Goal: Use online tool/utility: Utilize a website feature to perform a specific function

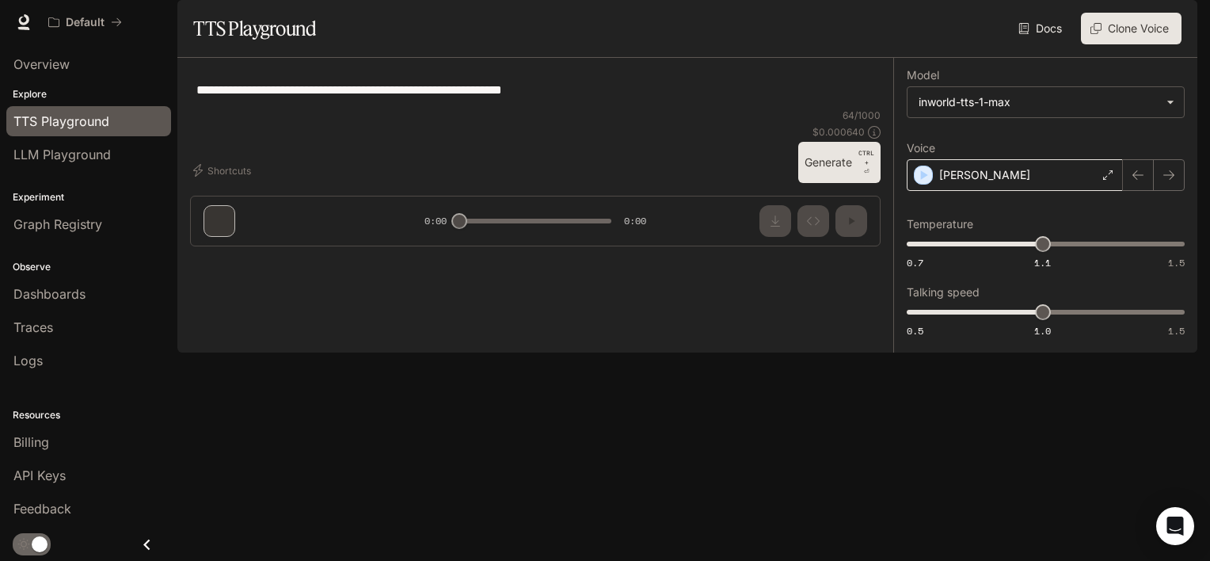
click at [955, 191] on div "[PERSON_NAME]" at bounding box center [1015, 175] width 216 height 32
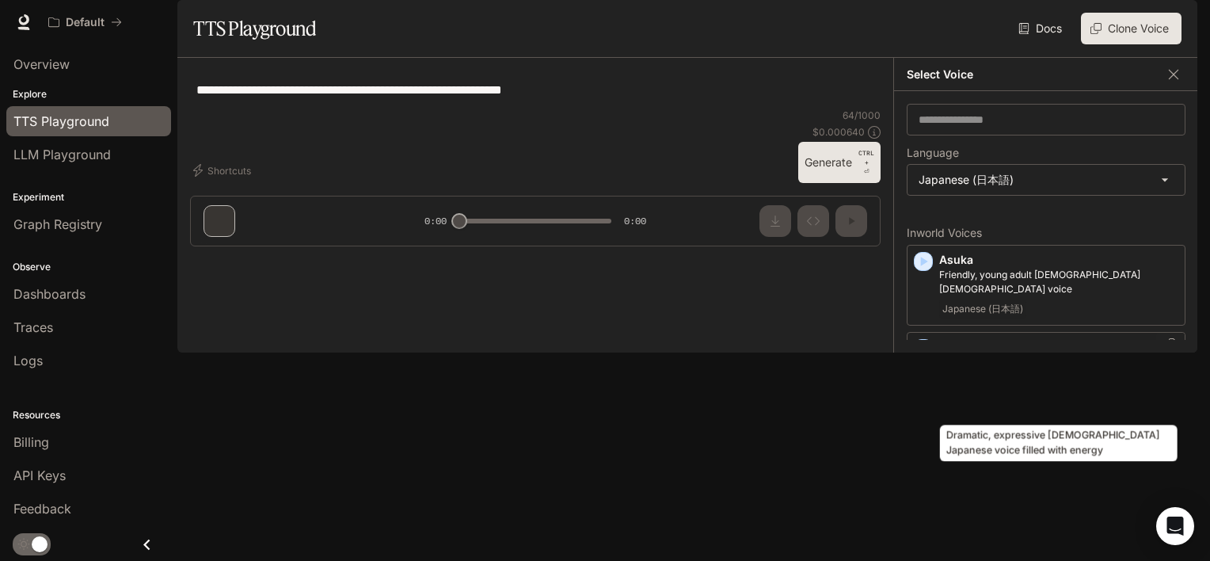
click at [993, 383] on p "Dramatic, expressive [DEMOGRAPHIC_DATA] Japanese voice filled with energy" at bounding box center [1058, 369] width 239 height 29
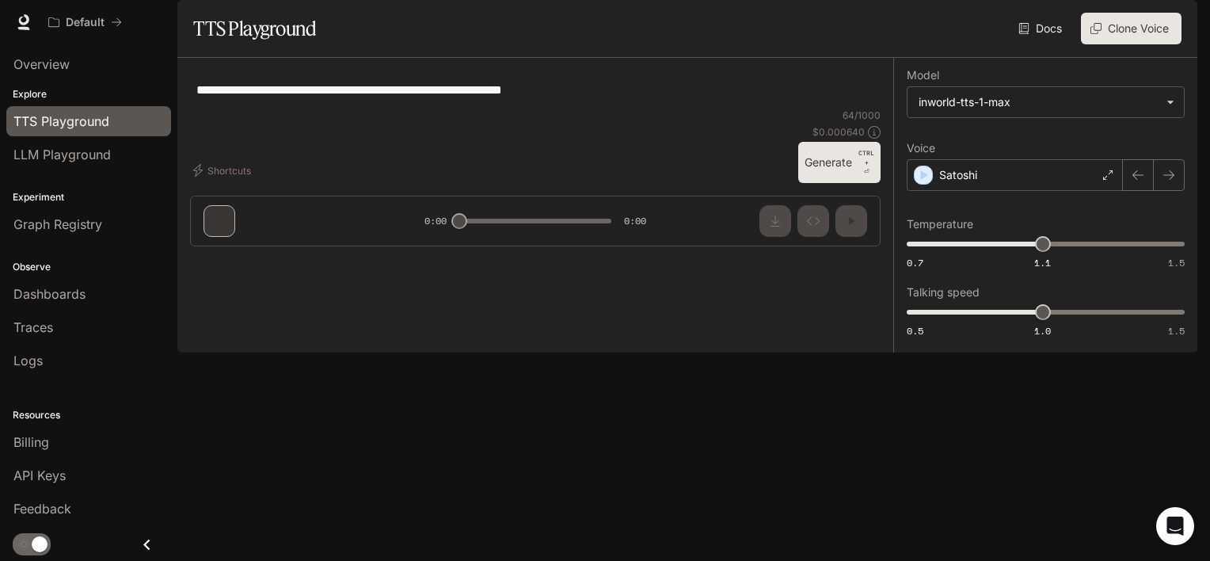
drag, startPoint x: 593, startPoint y: 129, endPoint x: 187, endPoint y: 127, distance: 406.2
click at [187, 127] on div "**********" at bounding box center [535, 158] width 716 height 201
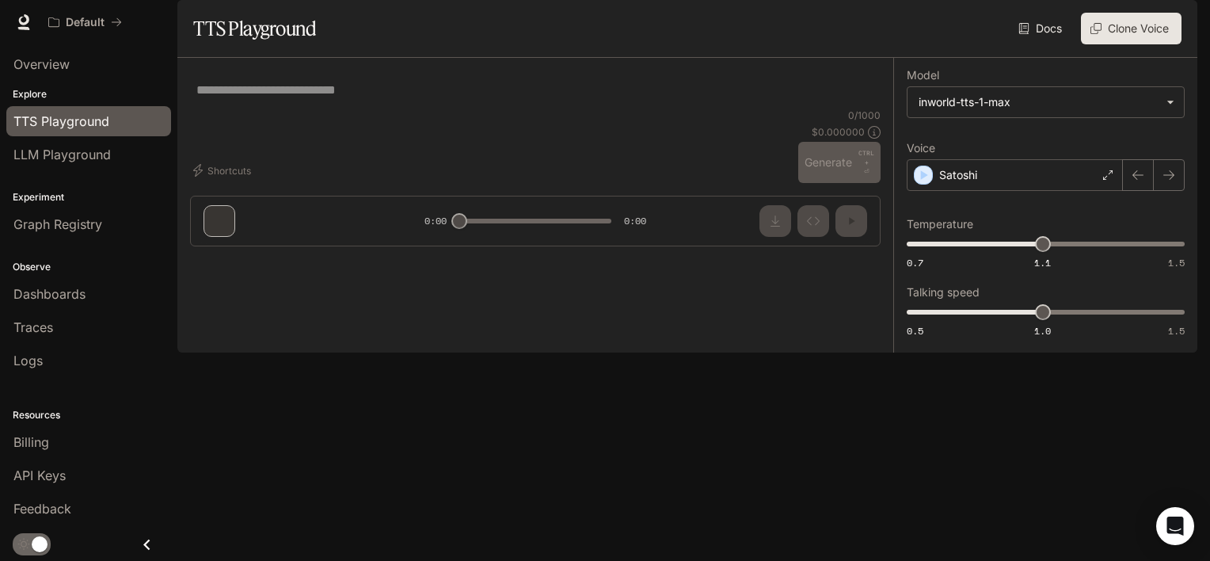
click at [383, 99] on textarea at bounding box center [535, 90] width 678 height 18
click at [315, 99] on textarea at bounding box center [535, 90] width 678 height 18
paste textarea "**********"
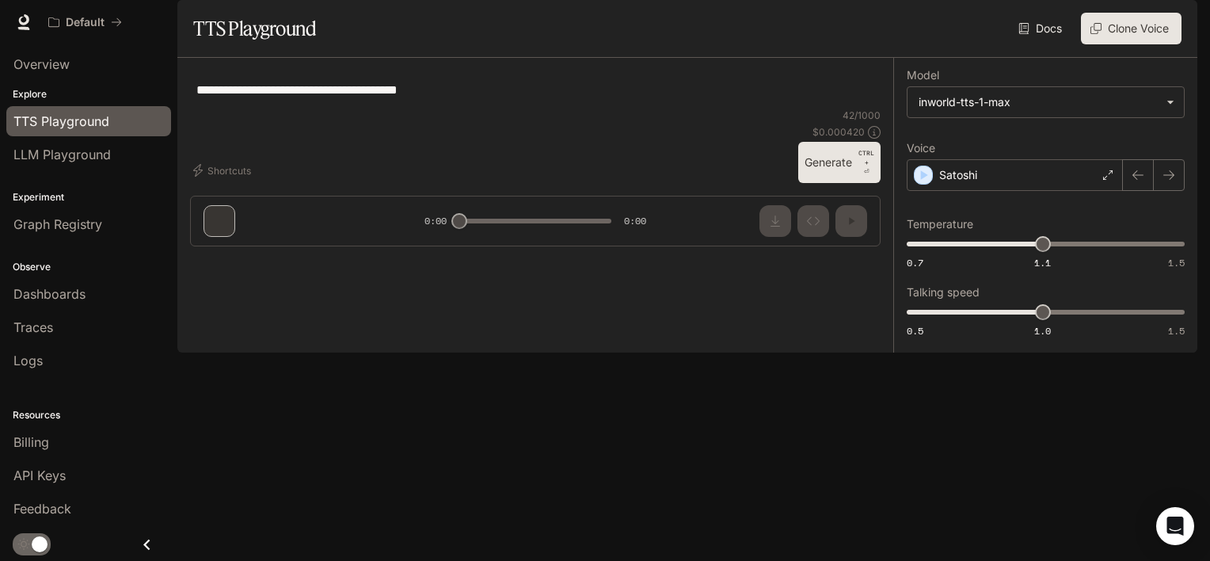
type textarea "**********"
click at [854, 183] on button "Generate CTRL + ⏎" at bounding box center [839, 162] width 82 height 41
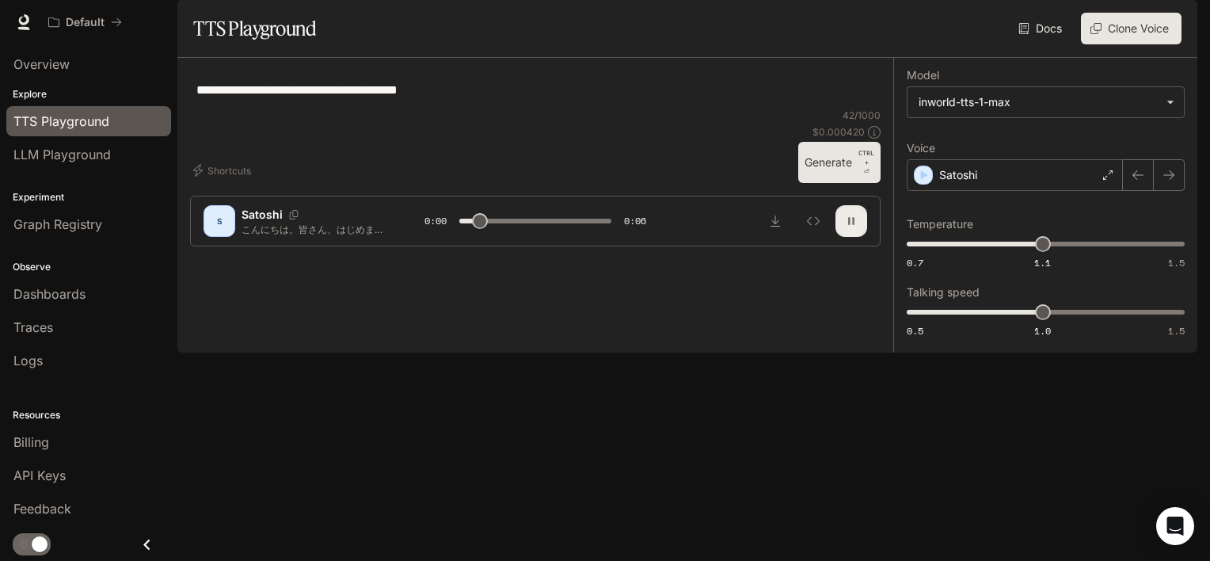
click at [858, 237] on button "button" at bounding box center [851, 221] width 32 height 32
drag, startPoint x: 479, startPoint y: 510, endPoint x: 431, endPoint y: 508, distance: 48.4
click at [431, 233] on div "0:00 0:06" at bounding box center [534, 221] width 221 height 24
click at [845, 227] on icon "button" at bounding box center [851, 221] width 13 height 13
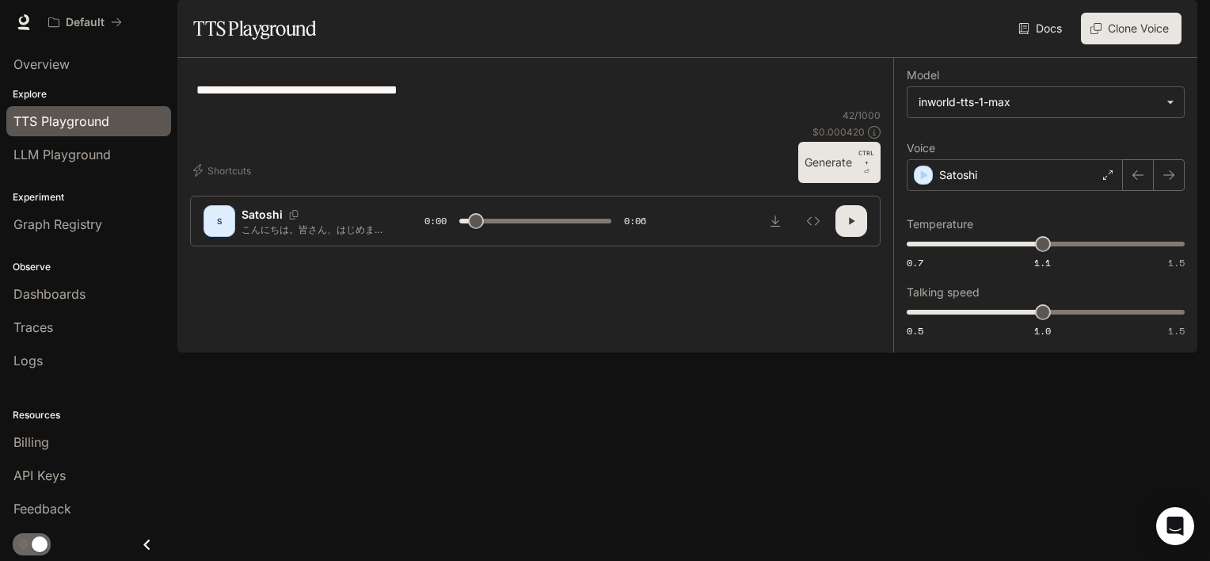
click at [853, 237] on button "button" at bounding box center [851, 221] width 32 height 32
drag, startPoint x: 527, startPoint y: 508, endPoint x: 437, endPoint y: 499, distance: 90.7
click at [437, 233] on div "0:02 0:06" at bounding box center [534, 221] width 221 height 24
type input "*"
click at [1109, 180] on icon at bounding box center [1108, 175] width 10 height 10
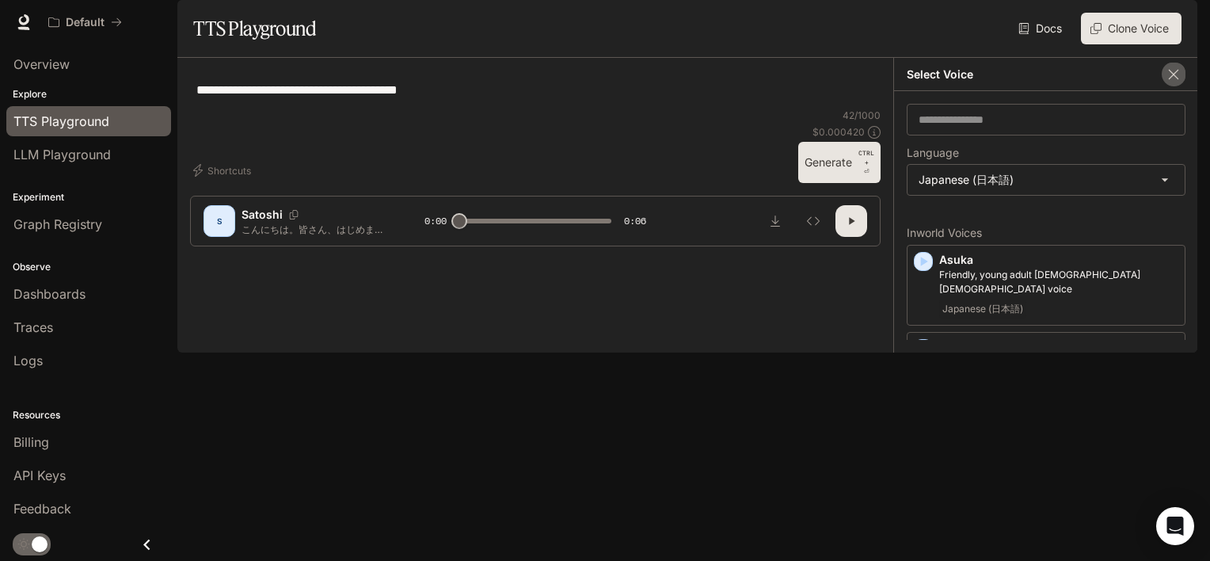
click at [1179, 86] on button "button" at bounding box center [1174, 75] width 24 height 24
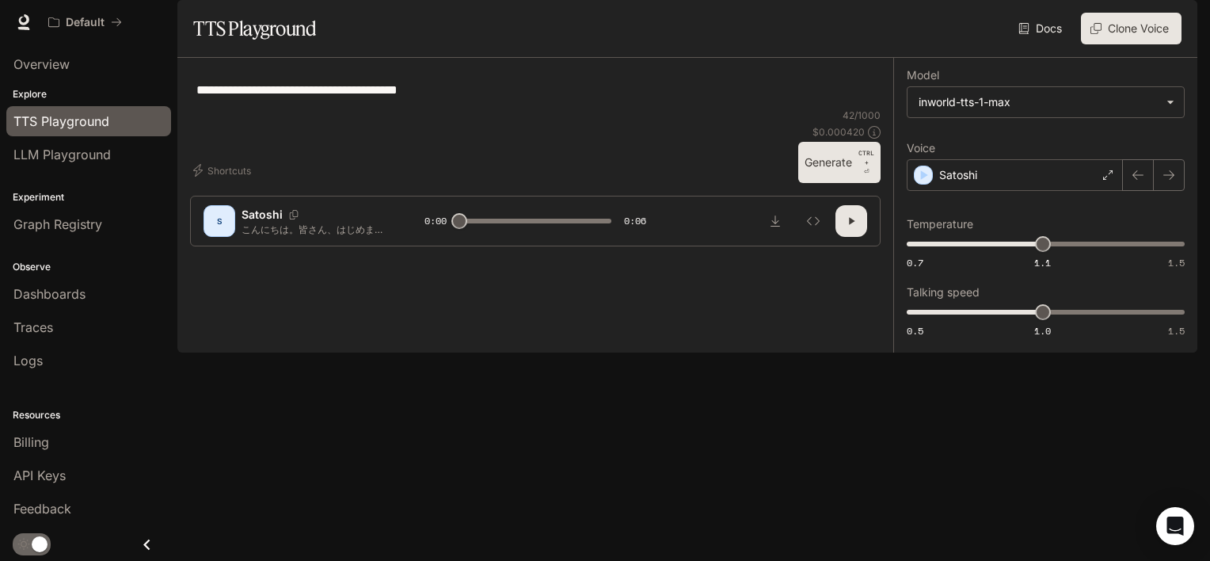
click at [720, 253] on div at bounding box center [535, 205] width 380 height 95
click at [84, 458] on li "Billing" at bounding box center [88, 441] width 177 height 33
click at [89, 450] on div "Billing" at bounding box center [88, 441] width 150 height 19
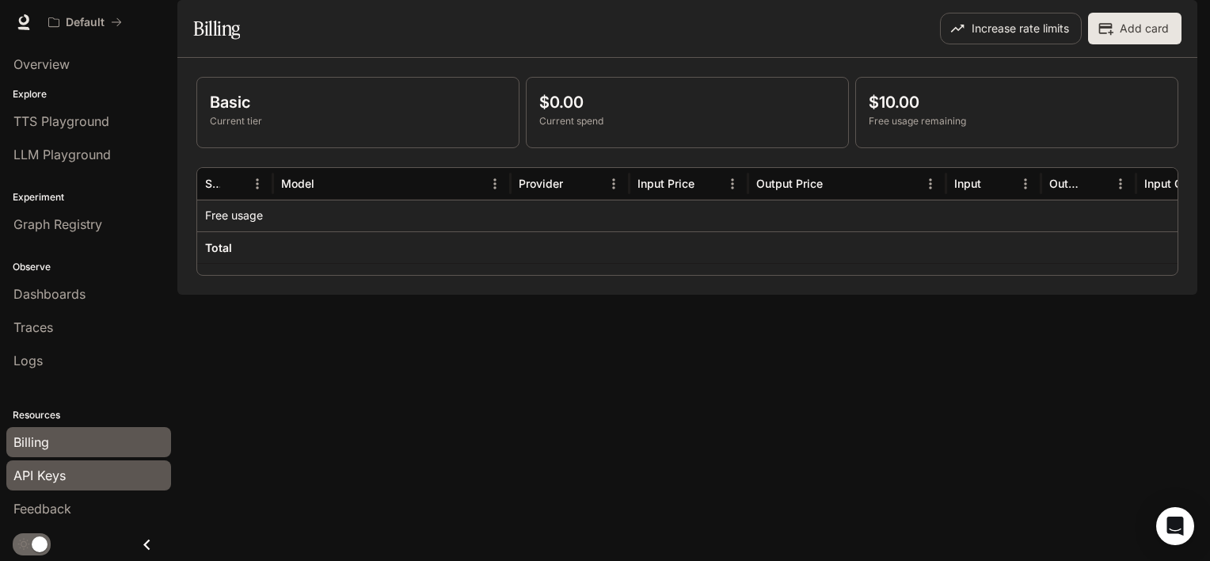
click at [81, 485] on link "API Keys" at bounding box center [88, 475] width 165 height 30
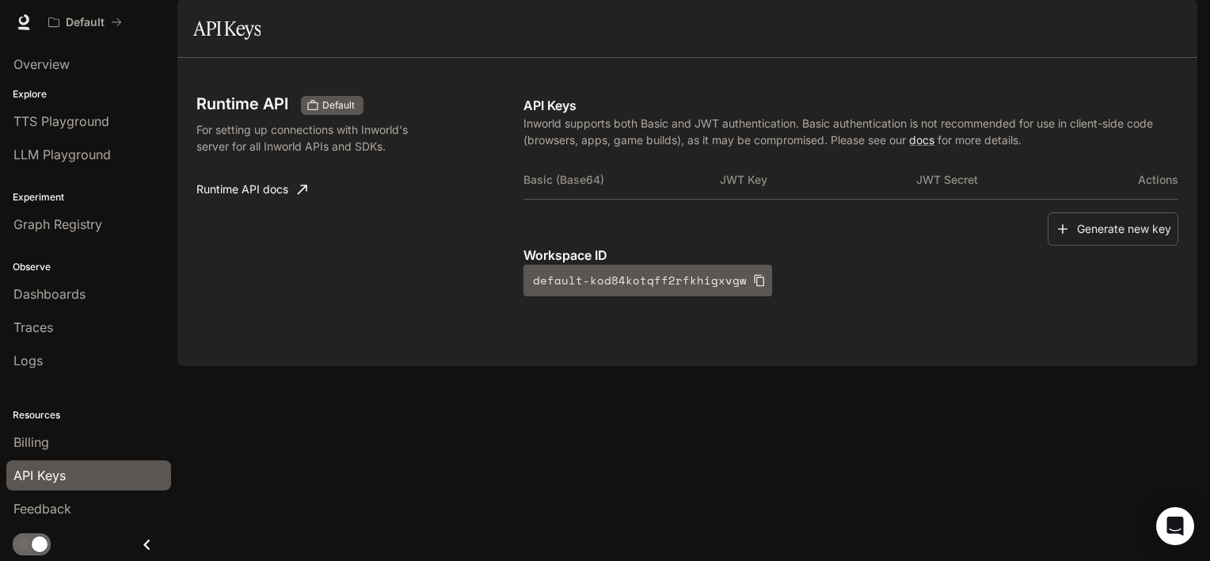
click at [81, 485] on link "API Keys" at bounding box center [88, 475] width 165 height 30
click at [60, 337] on link "Traces" at bounding box center [88, 327] width 165 height 30
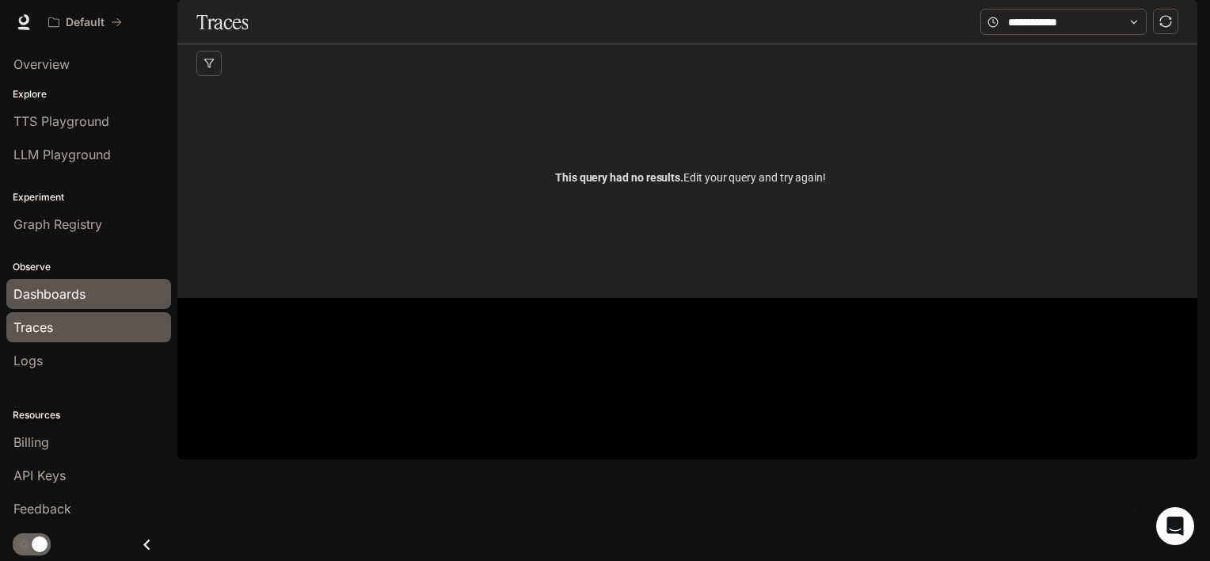
click at [95, 297] on div "Dashboards" at bounding box center [88, 293] width 150 height 19
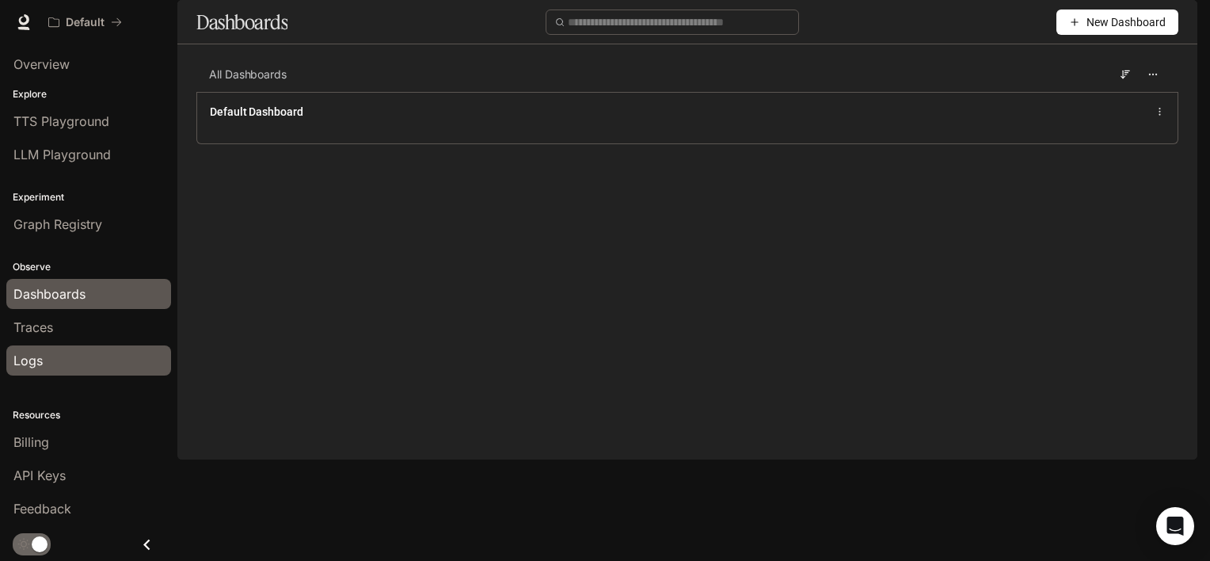
click at [79, 361] on div "Logs" at bounding box center [88, 360] width 150 height 19
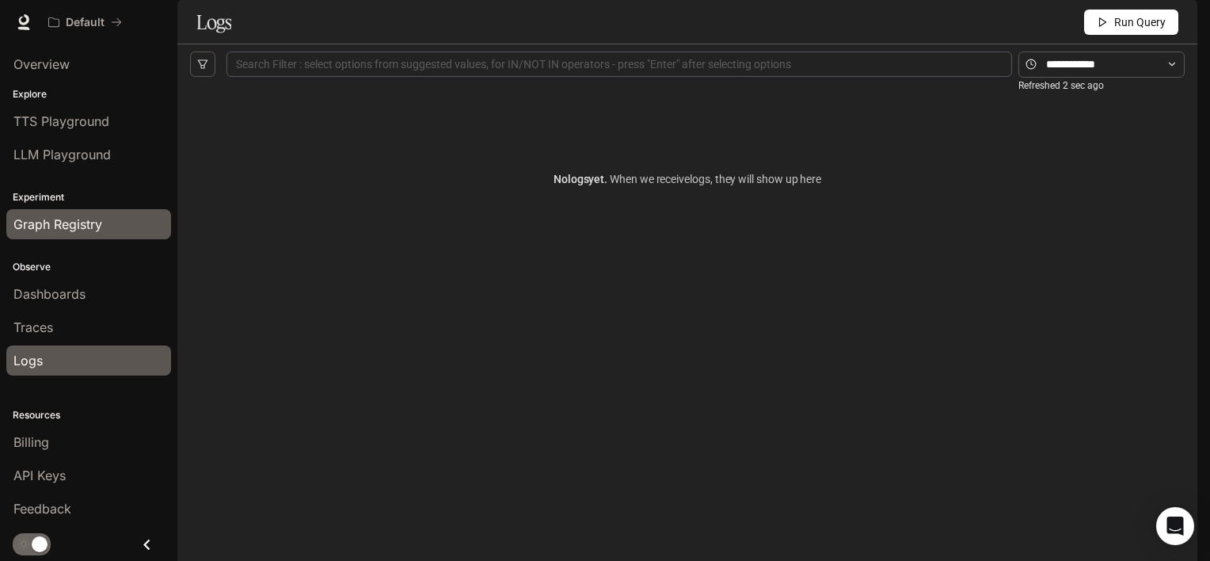
click at [70, 228] on span "Graph Registry" at bounding box center [57, 224] width 89 height 19
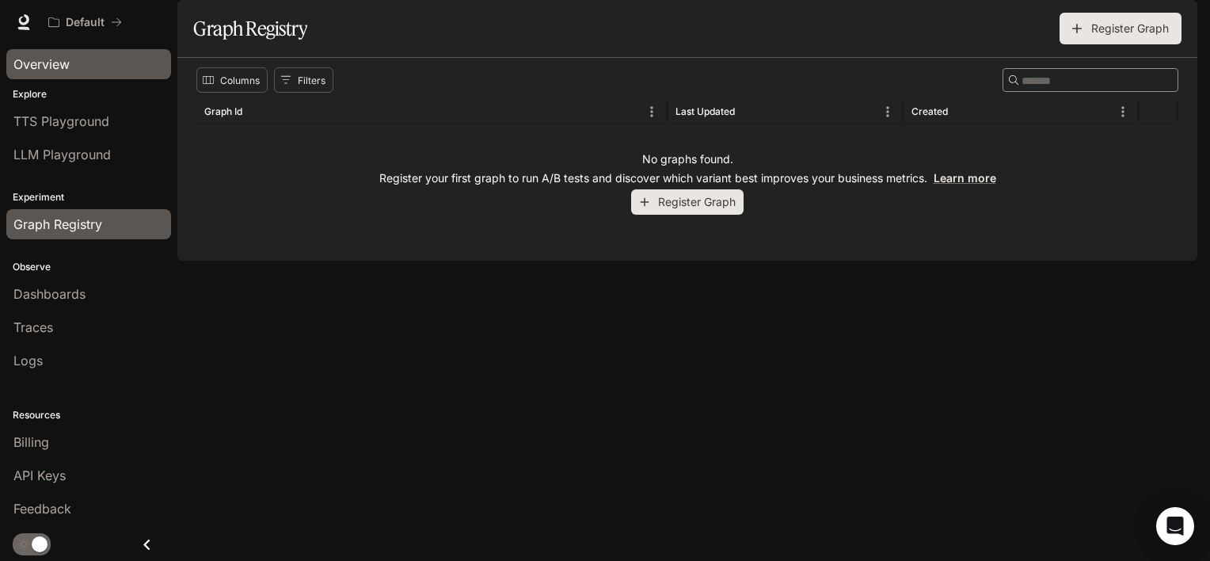
click at [57, 78] on link "Overview" at bounding box center [88, 64] width 165 height 30
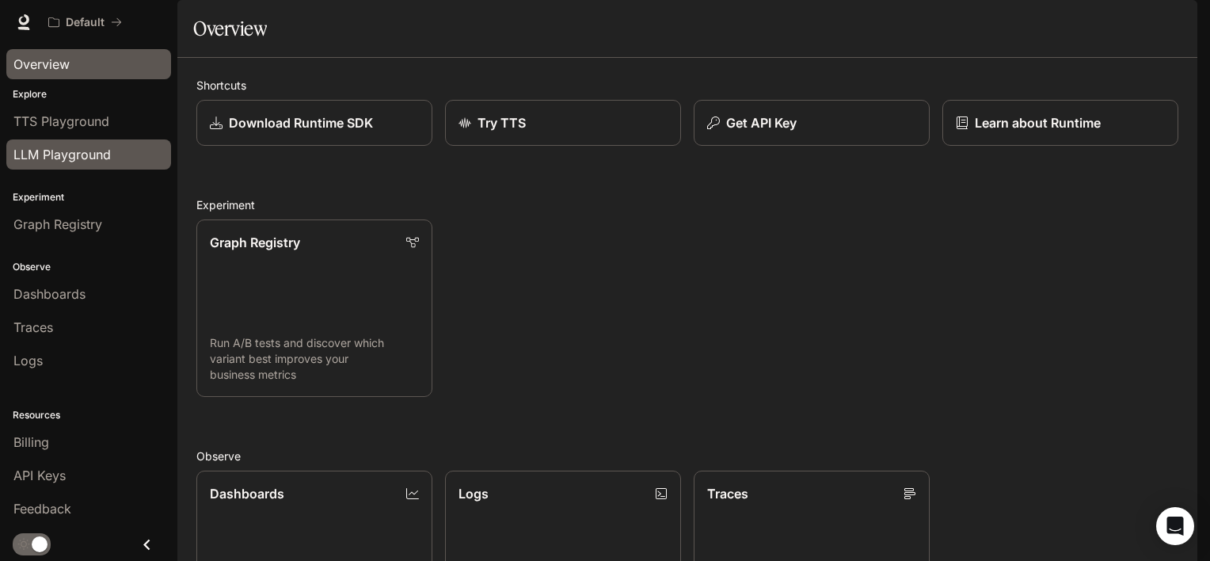
click at [73, 165] on link "LLM Playground" at bounding box center [88, 154] width 165 height 30
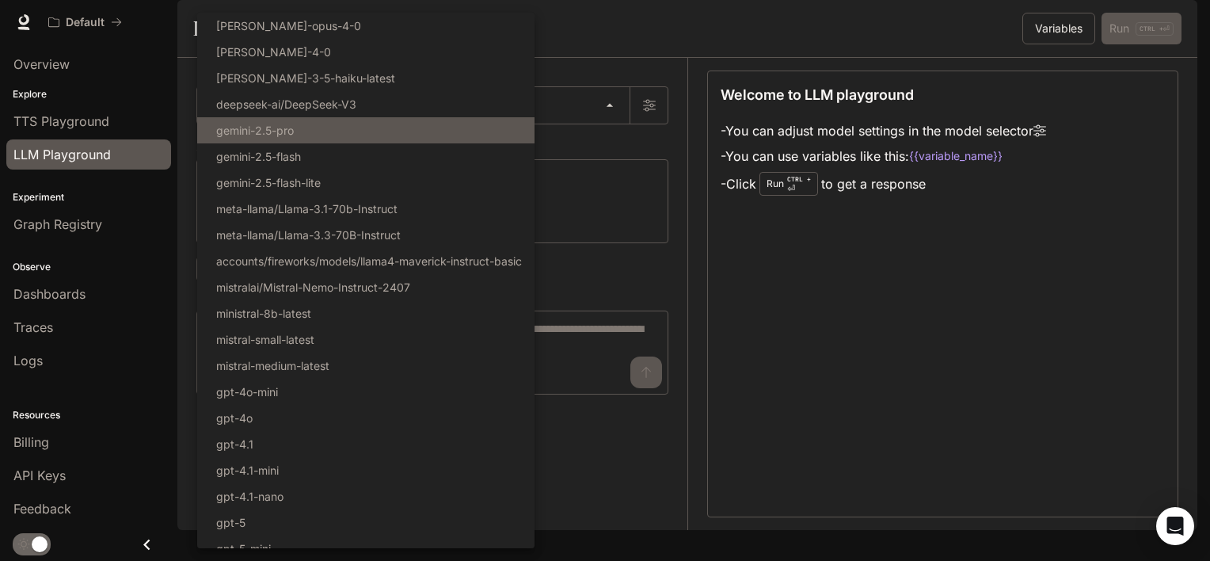
click at [415, 141] on body "Skip to main content Default Runtime Runtime Documentation Documentation Portal…" at bounding box center [605, 280] width 1210 height 561
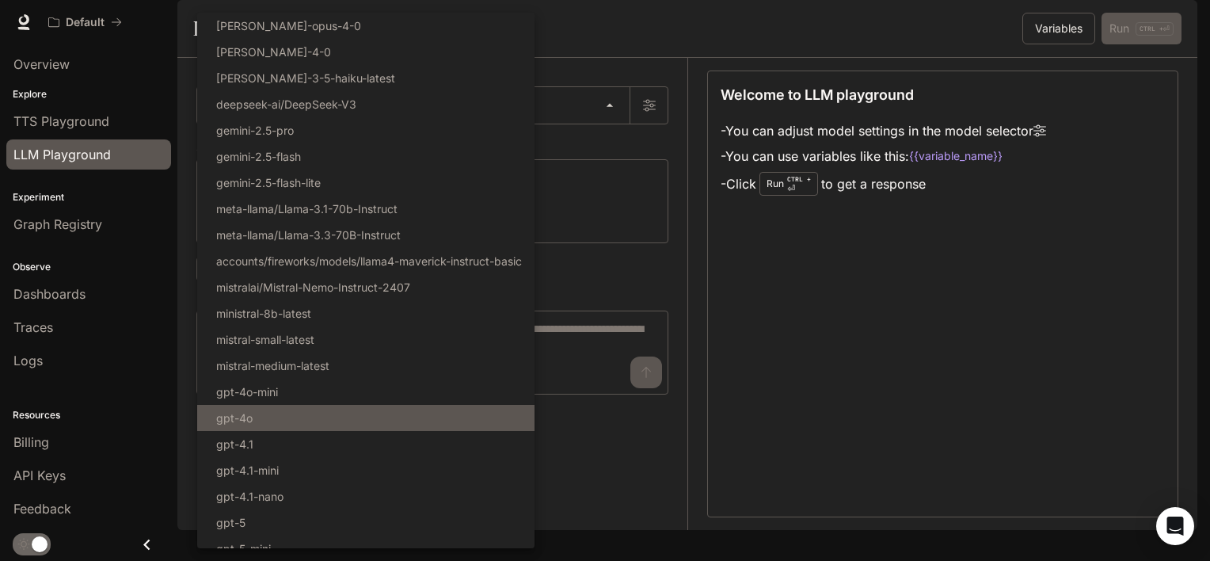
scroll to position [117, 0]
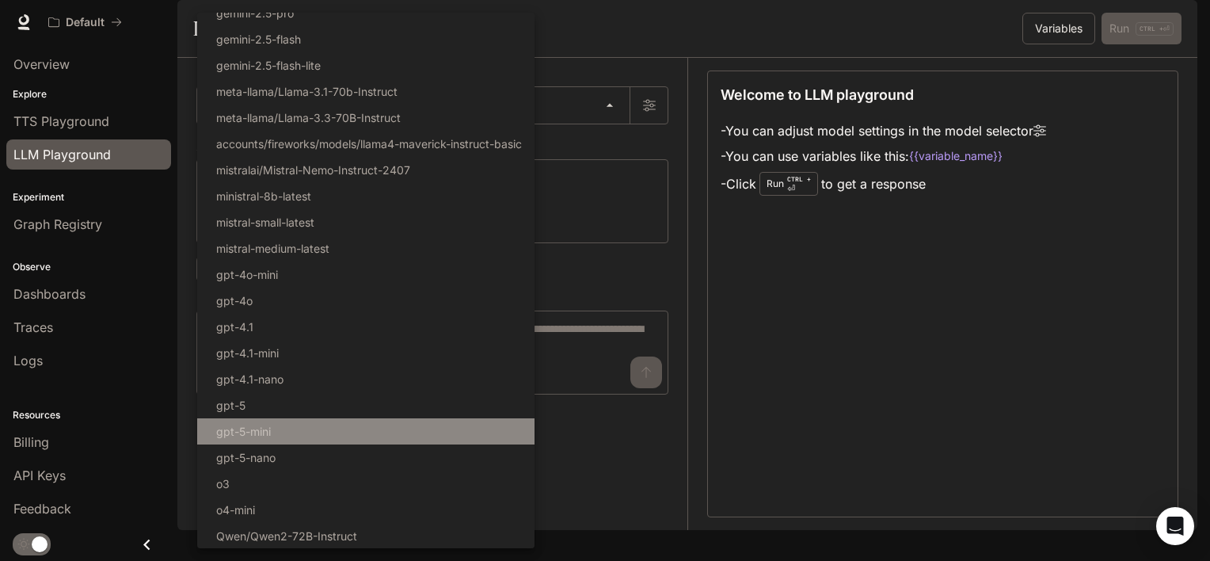
click at [343, 434] on li "gpt-5-mini" at bounding box center [365, 431] width 337 height 26
type input "**********"
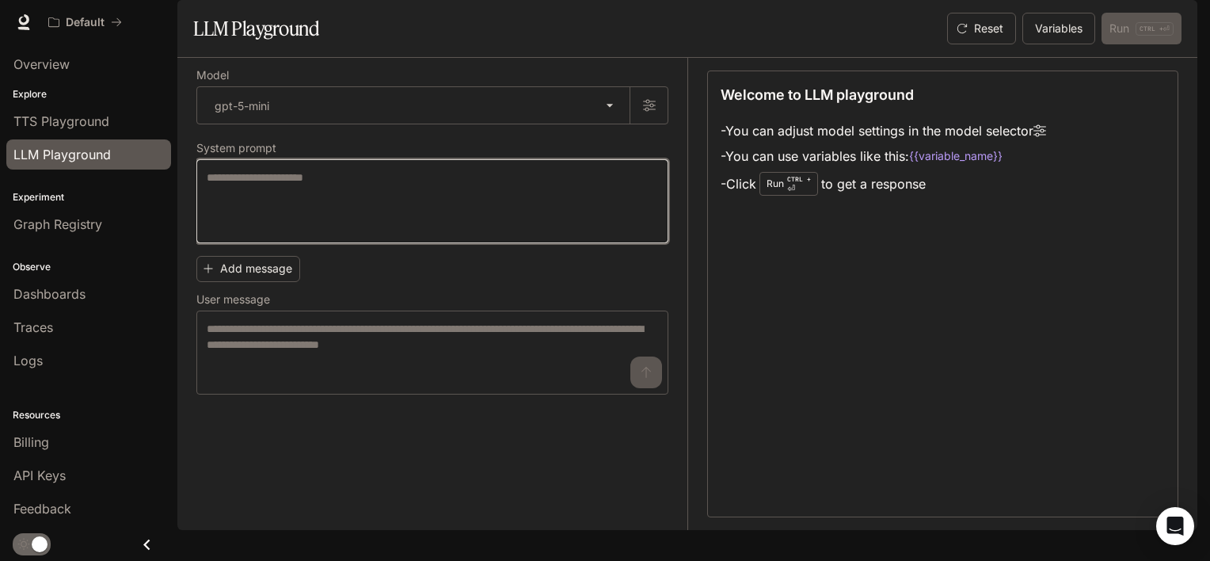
click at [318, 233] on textarea at bounding box center [432, 200] width 451 height 63
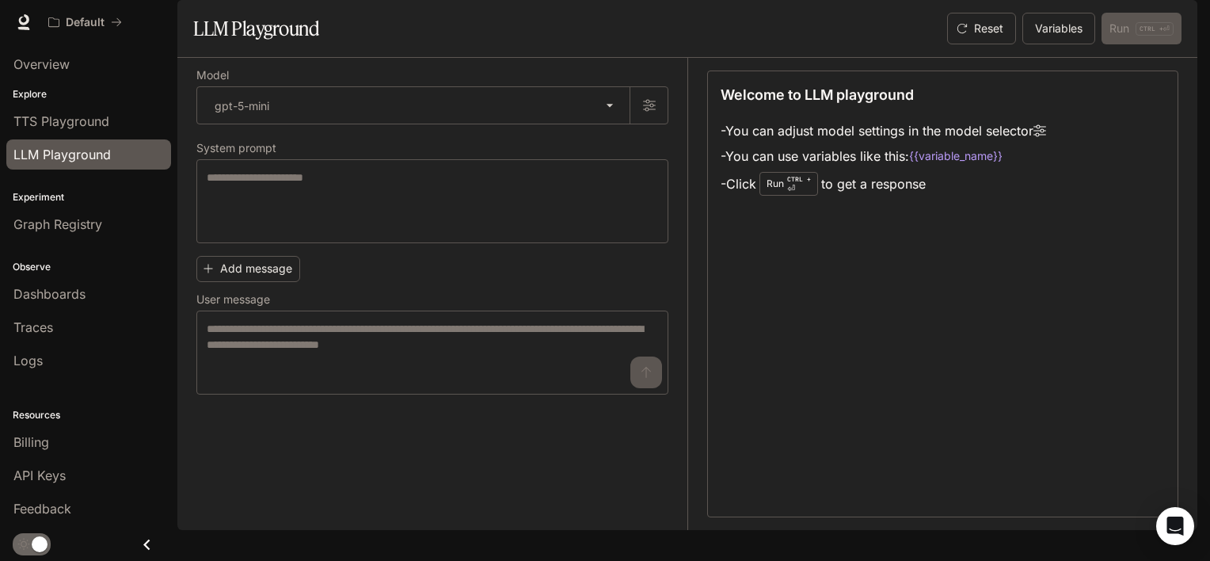
click at [649, 167] on div "**********" at bounding box center [432, 232] width 472 height 324
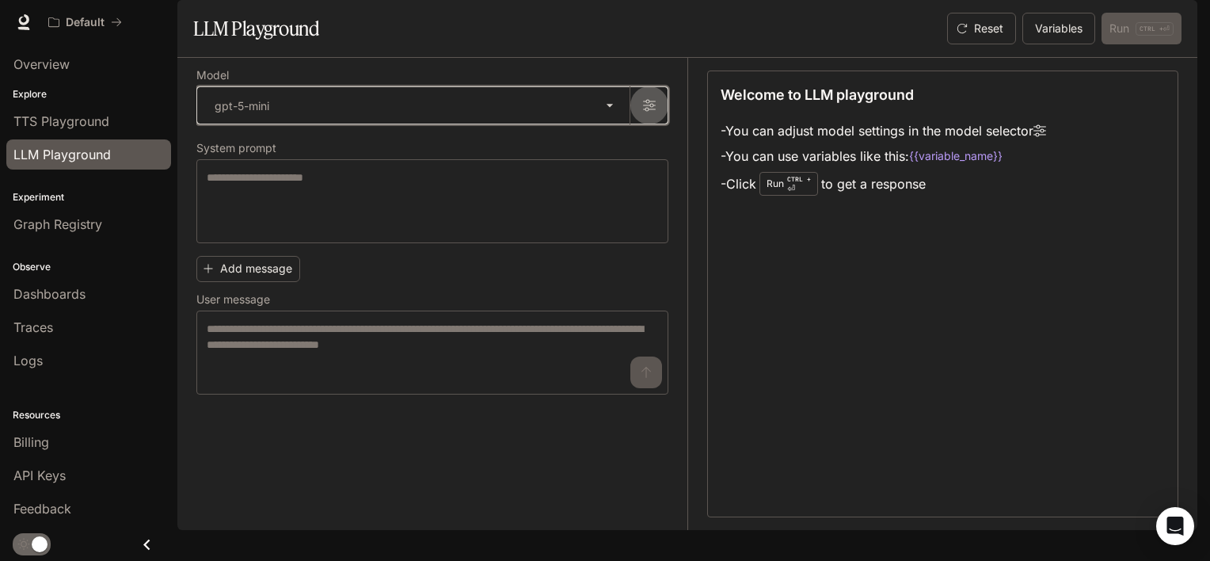
click at [649, 124] on button "button" at bounding box center [649, 105] width 38 height 38
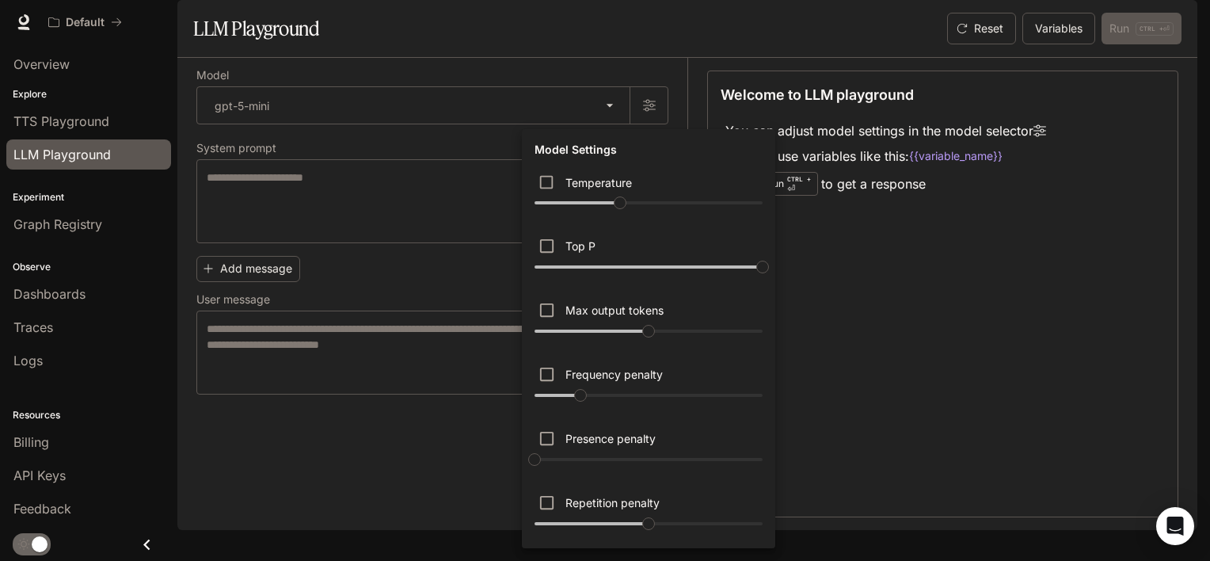
click at [370, 462] on div at bounding box center [605, 280] width 1210 height 561
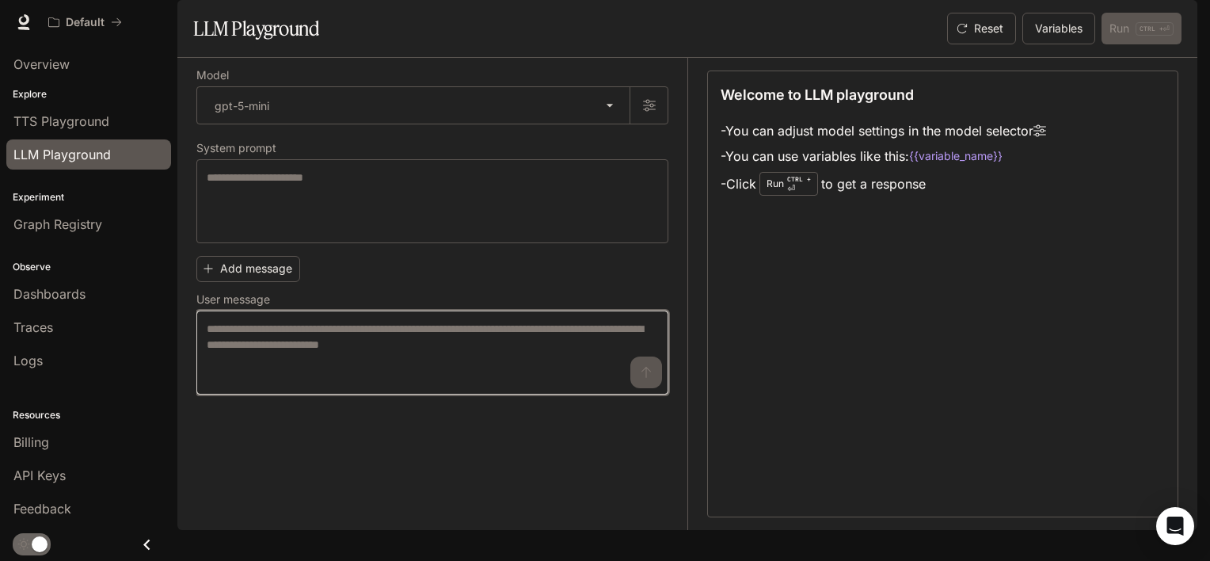
click at [397, 377] on textarea at bounding box center [432, 352] width 451 height 63
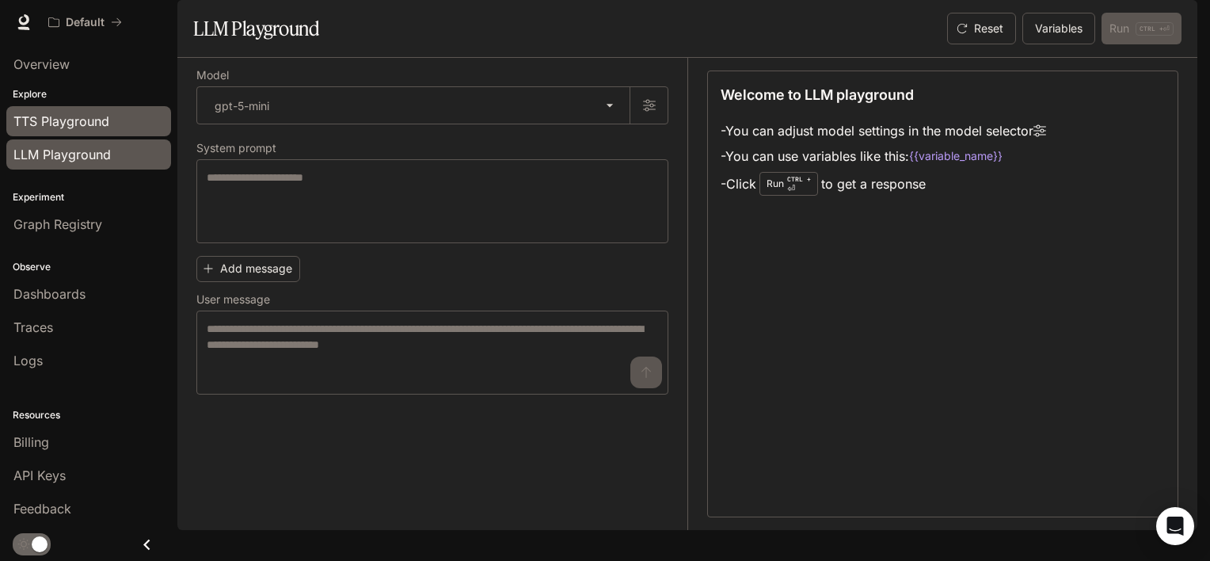
click at [64, 118] on span "TTS Playground" at bounding box center [61, 121] width 96 height 19
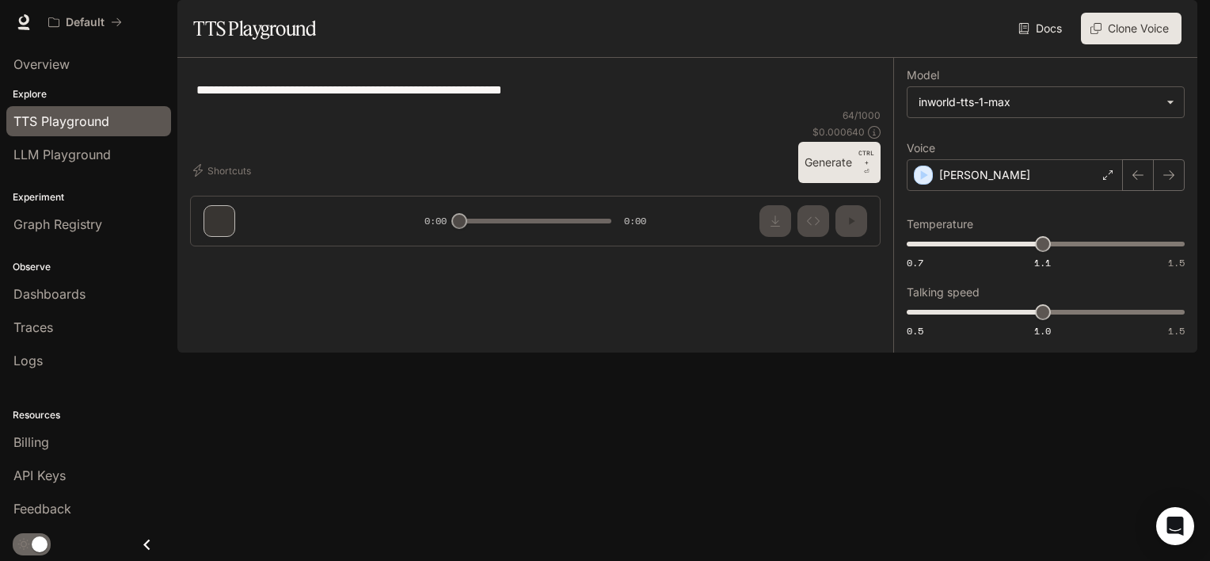
type textarea "**********"
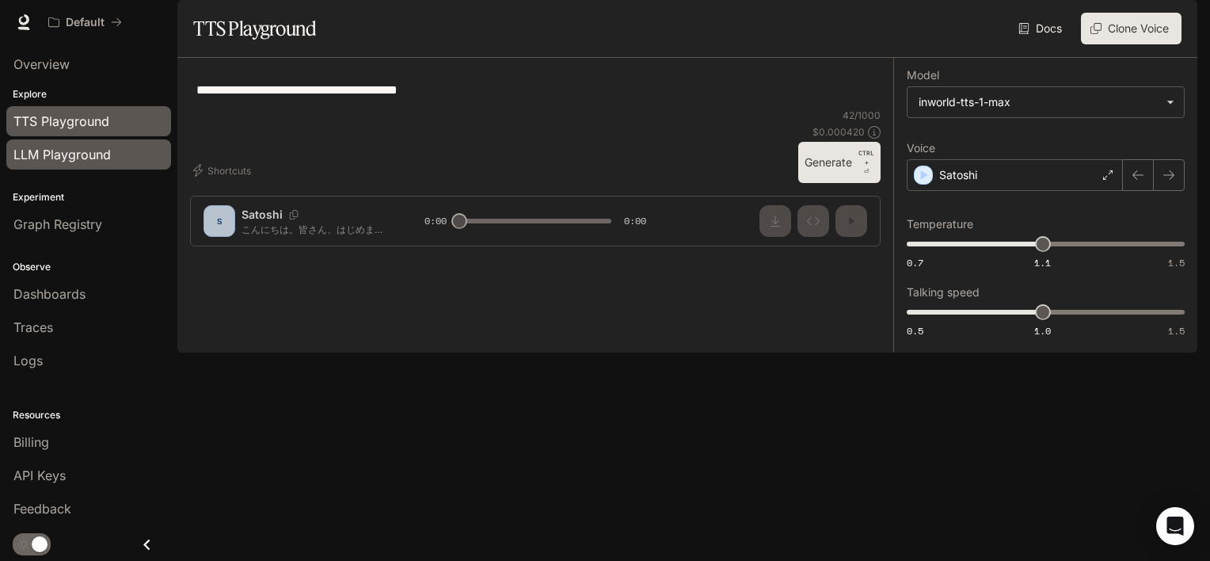
click at [57, 148] on span "LLM Playground" at bounding box center [61, 154] width 97 height 19
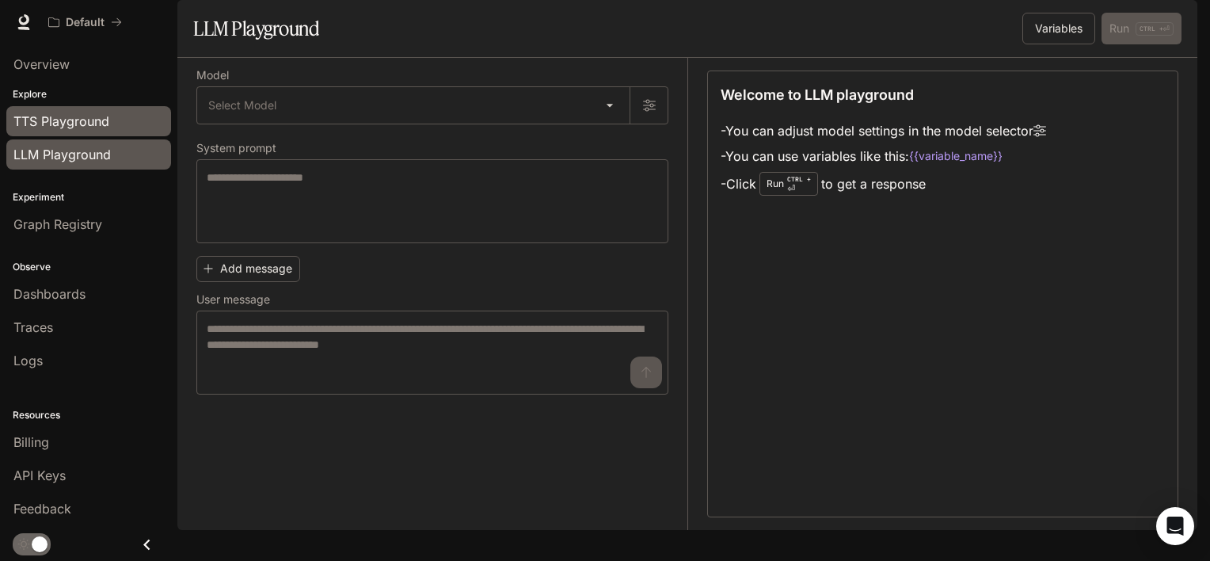
click at [80, 129] on span "TTS Playground" at bounding box center [61, 121] width 96 height 19
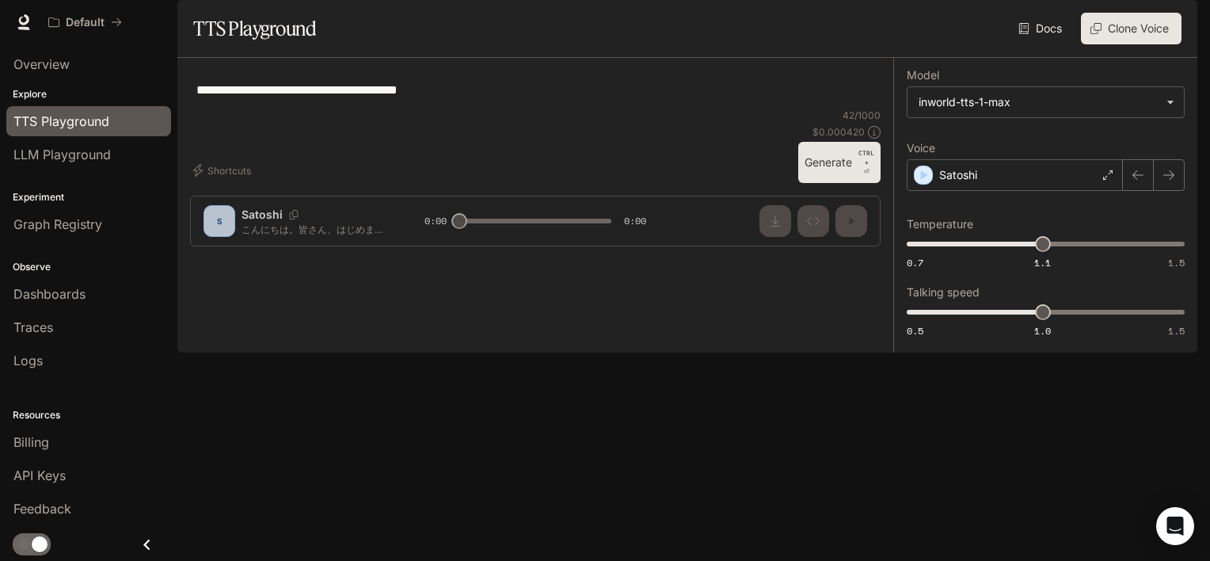
click at [1133, 352] on div "**********" at bounding box center [1045, 205] width 304 height 295
type input "***"
drag, startPoint x: 1039, startPoint y: 296, endPoint x: 1189, endPoint y: 306, distance: 150.8
click at [1189, 306] on div "**********" at bounding box center [1045, 205] width 304 height 295
click at [831, 183] on button "Generate CTRL + ⏎" at bounding box center [839, 162] width 82 height 41
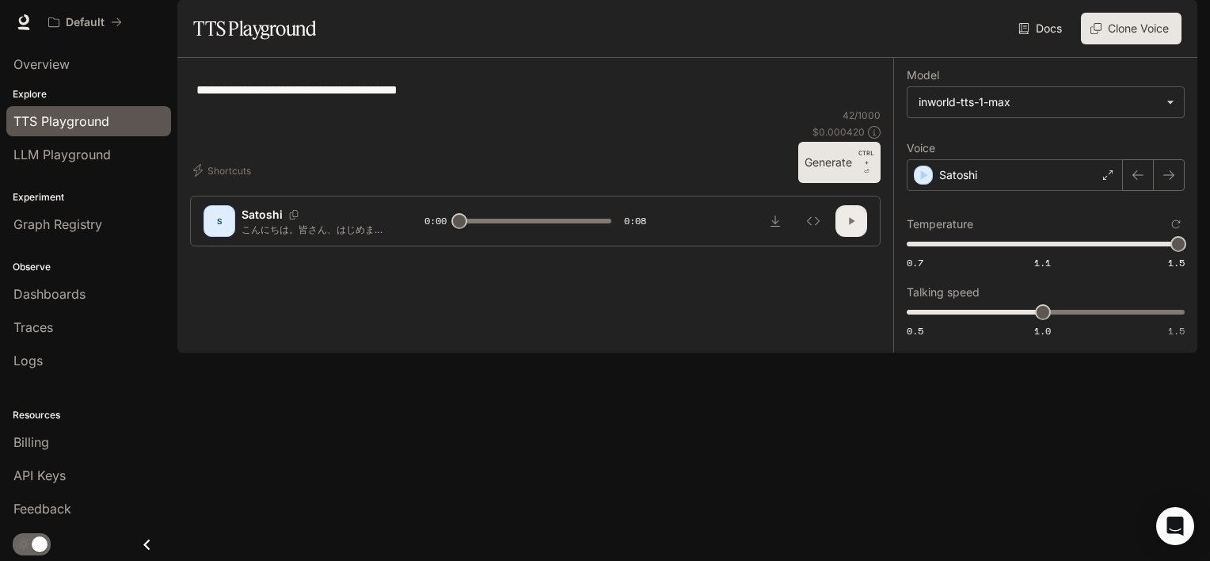
click at [849, 227] on icon "button" at bounding box center [851, 221] width 13 height 13
type input "*"
